Goal: Information Seeking & Learning: Understand process/instructions

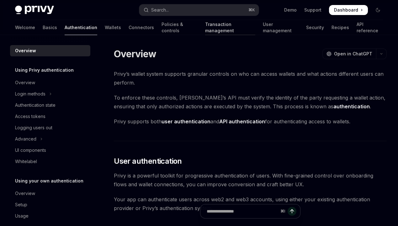
click at [207, 30] on link "Transaction management" at bounding box center [230, 27] width 50 height 15
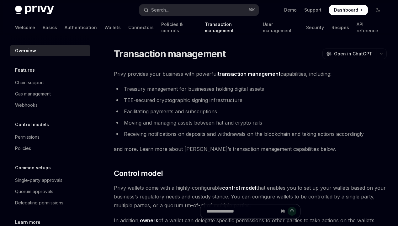
scroll to position [0, 0]
click at [42, 102] on div "Webhooks" at bounding box center [50, 105] width 71 height 8
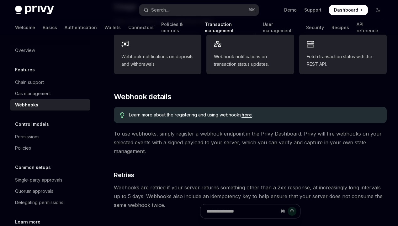
scroll to position [310, 0]
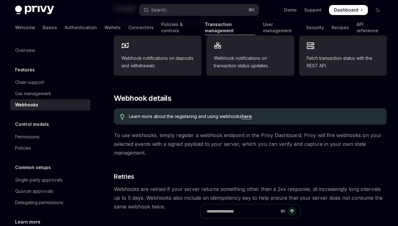
click at [245, 114] on link "here" at bounding box center [246, 117] width 10 height 6
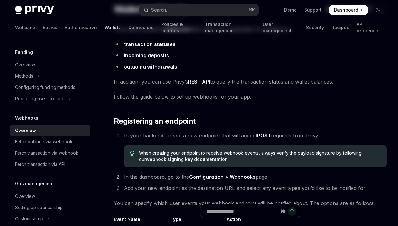
scroll to position [56, 0]
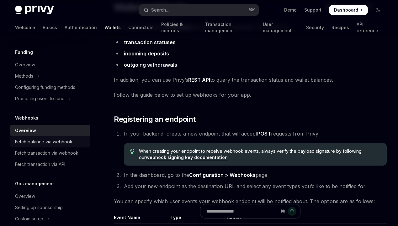
click at [54, 142] on div "Fetch balance via webhook" at bounding box center [43, 142] width 57 height 8
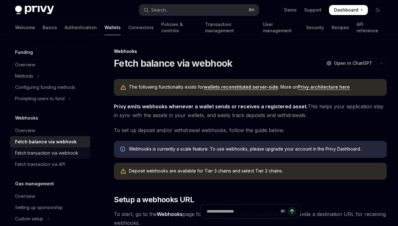
click at [48, 154] on div "Fetch transaction via webhook" at bounding box center [46, 153] width 63 height 8
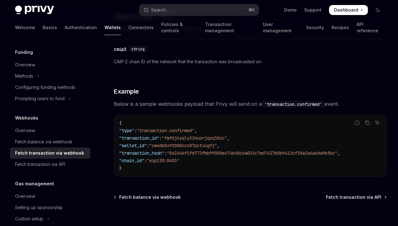
scroll to position [618, 0]
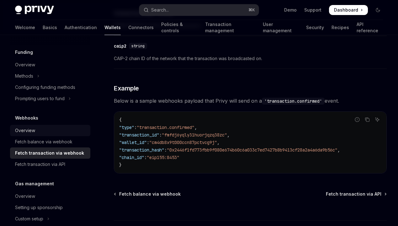
click at [58, 129] on div "Overview" at bounding box center [50, 131] width 71 height 8
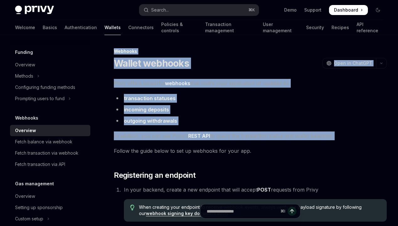
drag, startPoint x: 114, startPoint y: 50, endPoint x: 143, endPoint y: 143, distance: 97.9
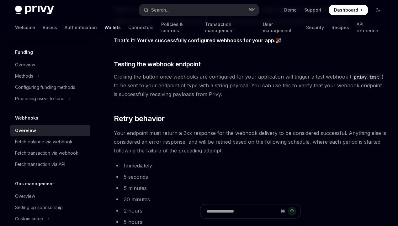
scroll to position [644, 0]
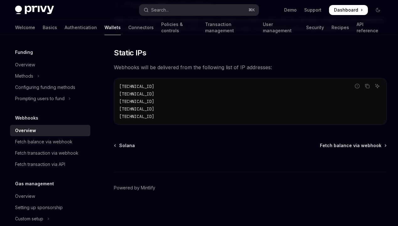
click at [220, 116] on code "[TECHNICAL_ID] [TECHNICAL_ID] [TECHNICAL_ID] [TECHNICAL_ID] [TECHNICAL_ID]" at bounding box center [250, 102] width 262 height 38
copy div "Loremips Dolors ametcons AdipIS Elit se DoeiUSM TempOR Inci ut LaboREE Dolor ma…"
click at [56, 164] on div "Fetch transaction via API" at bounding box center [40, 165] width 50 height 8
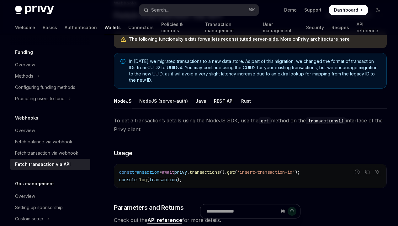
scroll to position [43, 0]
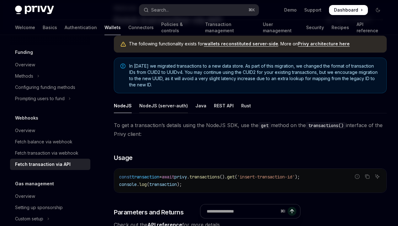
click at [146, 106] on div "NodeJS (server-auth)" at bounding box center [163, 105] width 49 height 15
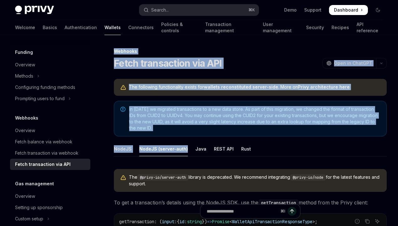
drag, startPoint x: 114, startPoint y: 52, endPoint x: 165, endPoint y: 153, distance: 113.7
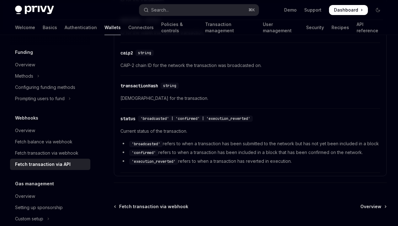
scroll to position [505, 0]
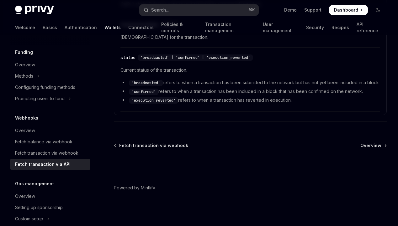
click at [222, 113] on details "**********" at bounding box center [250, 8] width 273 height 213
copy div "Loremips Dolor sitametcons adi ELI SeddOE Temp in UtlaBOR EtdoLO Magn al EnimAD…"
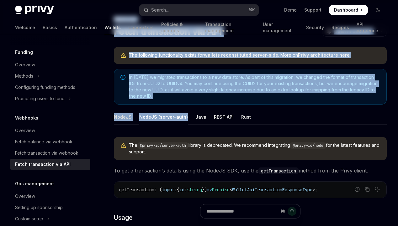
scroll to position [0, 0]
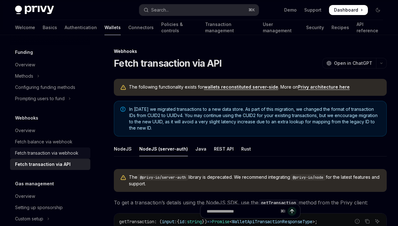
click at [33, 151] on div "Fetch transaction via webhook" at bounding box center [46, 153] width 63 height 8
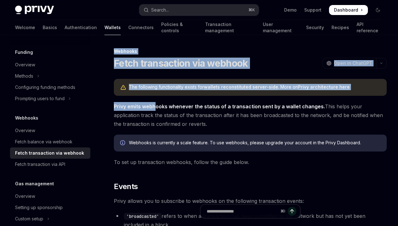
drag, startPoint x: 114, startPoint y: 48, endPoint x: 154, endPoint y: 110, distance: 73.5
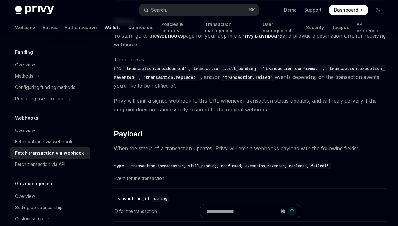
scroll to position [657, 0]
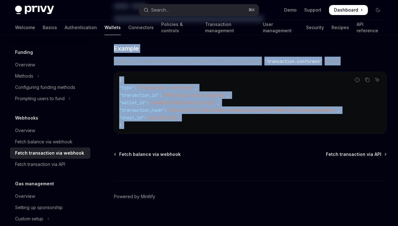
copy div "Loremips Dolor sitametcons adi elitsed DoeiUS Temp in UtlaBOR EtdoLO Magn al En…"
click at [57, 143] on div "Fetch balance via webhook" at bounding box center [43, 142] width 57 height 8
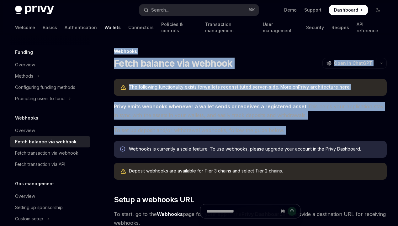
drag, startPoint x: 115, startPoint y: 51, endPoint x: 158, endPoint y: 141, distance: 99.4
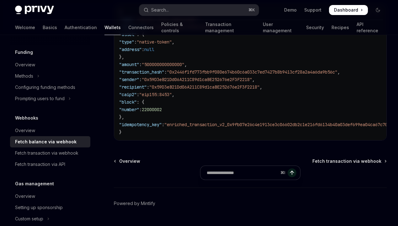
scroll to position [1142, 0]
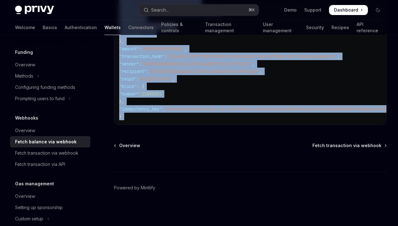
copy div "Loremips Dolor sitamet con adipisc ElitSE Doei te InciDID UtlaBO Etdo ma AliqUA…"
click at [24, 127] on div "Overview" at bounding box center [25, 131] width 20 height 8
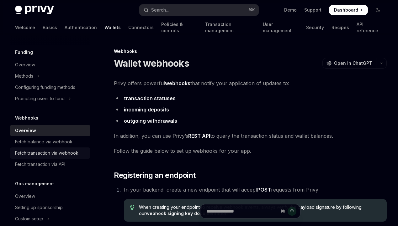
click at [40, 155] on div "Fetch transaction via webhook" at bounding box center [46, 153] width 63 height 8
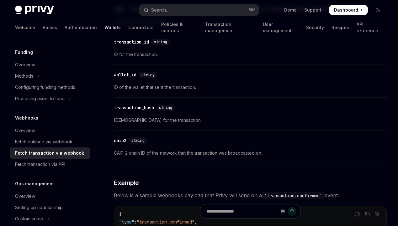
scroll to position [657, 0]
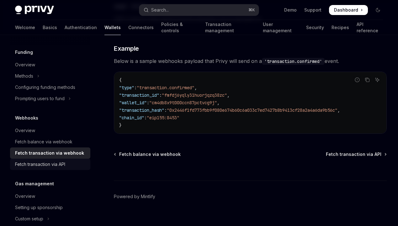
click at [35, 162] on div "Fetch transaction via API" at bounding box center [40, 165] width 50 height 8
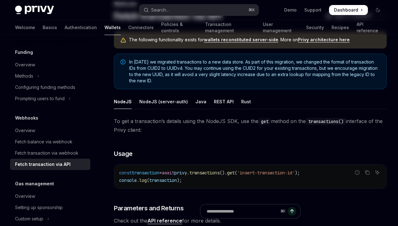
scroll to position [49, 0]
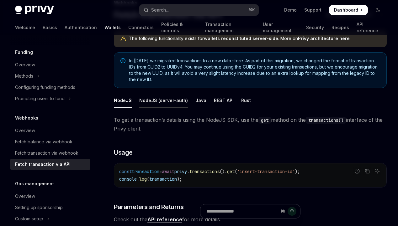
click at [171, 97] on div "NodeJS (server-auth)" at bounding box center [163, 100] width 49 height 15
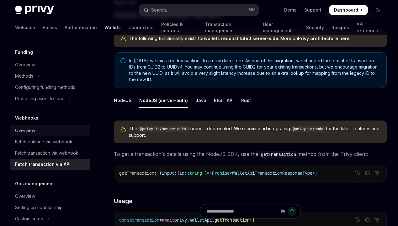
click at [31, 128] on div "Overview" at bounding box center [25, 131] width 20 height 8
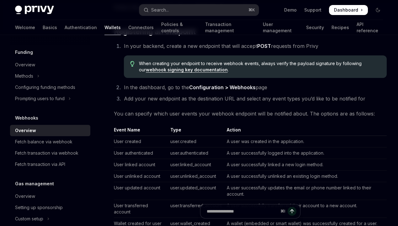
scroll to position [143, 0]
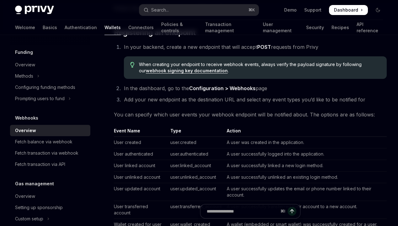
click at [194, 71] on link "webhook signing key documentation" at bounding box center [187, 71] width 82 height 6
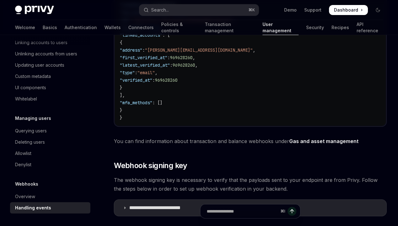
scroll to position [281, 0]
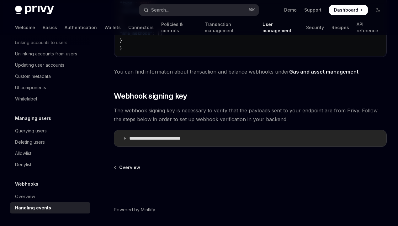
click at [158, 139] on p "**********" at bounding box center [164, 138] width 70 height 6
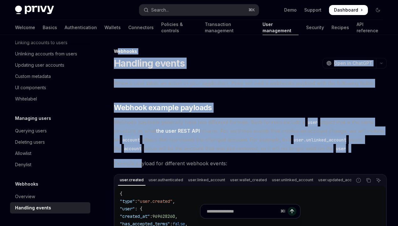
drag, startPoint x: 117, startPoint y: 52, endPoint x: 142, endPoint y: 164, distance: 115.0
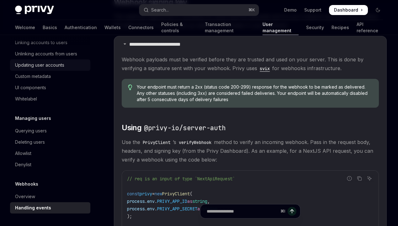
scroll to position [504, 0]
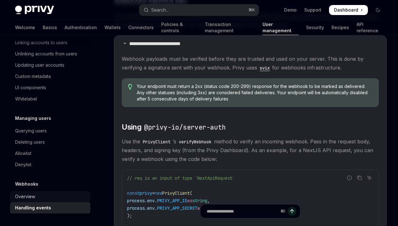
click at [20, 201] on link "Overview" at bounding box center [50, 196] width 80 height 11
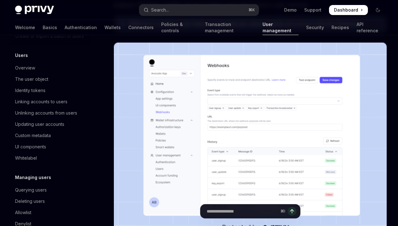
scroll to position [96, 0]
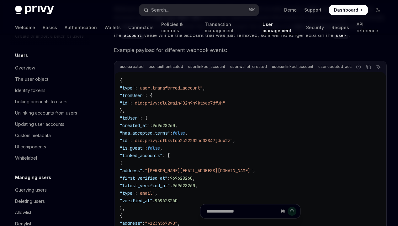
scroll to position [128, 0]
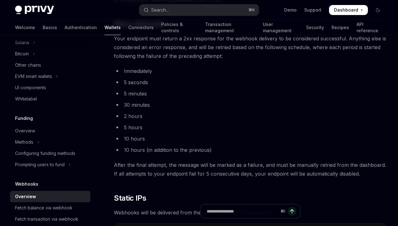
scroll to position [502, 0]
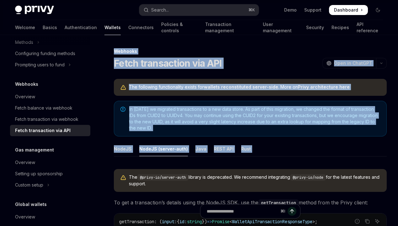
drag, startPoint x: 115, startPoint y: 49, endPoint x: 164, endPoint y: 156, distance: 117.2
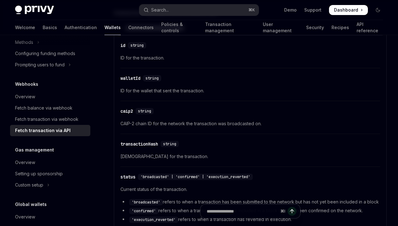
scroll to position [505, 0]
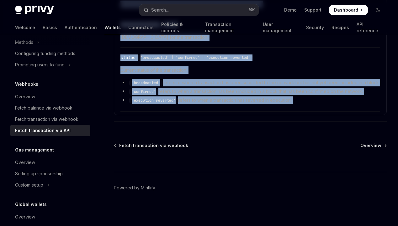
copy div "Loremips Dolor sitametcons adi ELI SeddOE Temp in UtlaBOR EtdoLO Magn al EnimAD…"
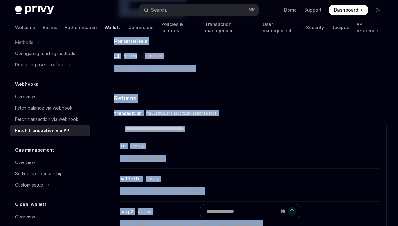
scroll to position [97, 0]
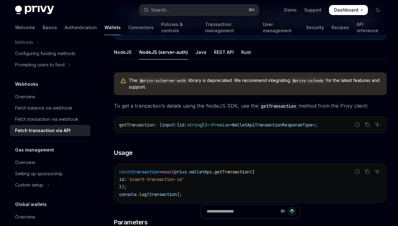
click at [284, 131] on div "getTransaction : ( input : { id : string }) => Promise < WalletApiTransactionRe…" at bounding box center [250, 125] width 272 height 16
click at [124, 50] on div "NodeJS" at bounding box center [123, 52] width 18 height 15
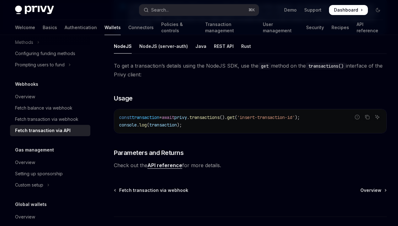
scroll to position [39, 0]
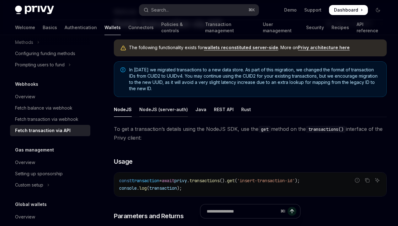
click at [145, 112] on div "NodeJS (server-auth)" at bounding box center [163, 109] width 49 height 15
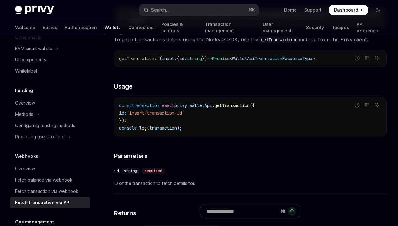
scroll to position [205, 0]
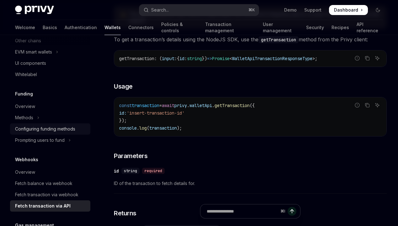
click at [71, 130] on div "Configuring funding methods" at bounding box center [45, 129] width 60 height 8
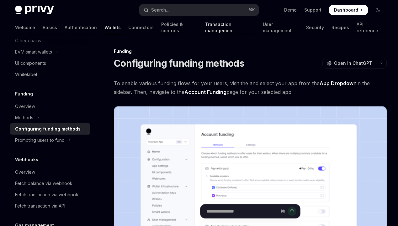
click at [207, 29] on link "Transaction management" at bounding box center [230, 27] width 50 height 15
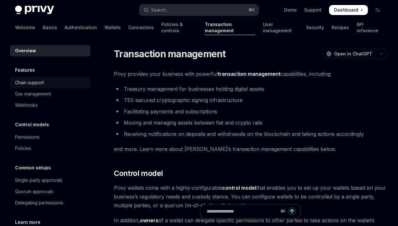
click at [55, 83] on div "Chain support" at bounding box center [50, 83] width 71 height 8
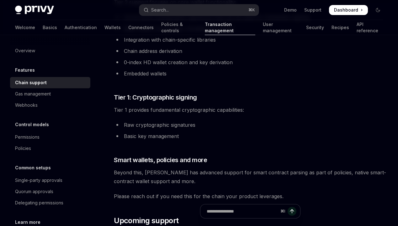
scroll to position [501, 0]
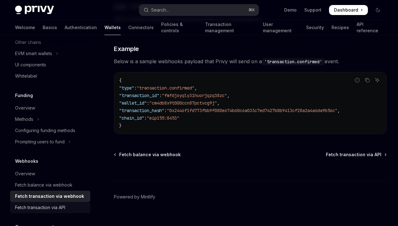
scroll to position [657, 0]
click at [19, 206] on div "Fetch transaction via API" at bounding box center [40, 208] width 50 height 8
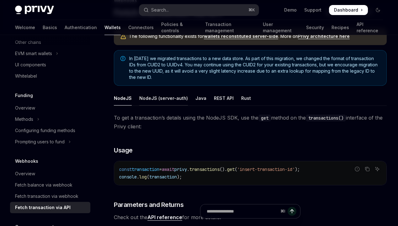
scroll to position [50, 0]
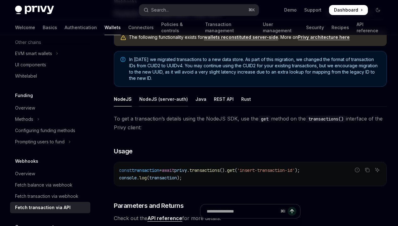
click at [177, 102] on div "NodeJS (server-auth)" at bounding box center [163, 99] width 49 height 15
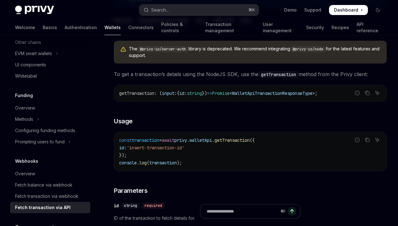
scroll to position [144, 0]
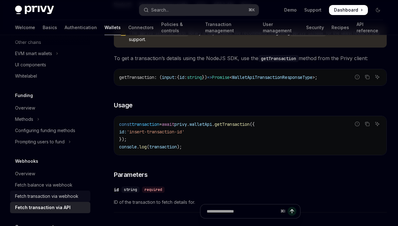
click at [35, 193] on div "Fetch transaction via webhook" at bounding box center [46, 197] width 63 height 8
type textarea "*"
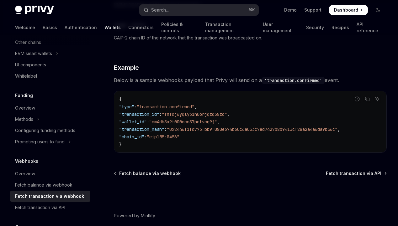
scroll to position [641, 0]
